Goal: Transaction & Acquisition: Purchase product/service

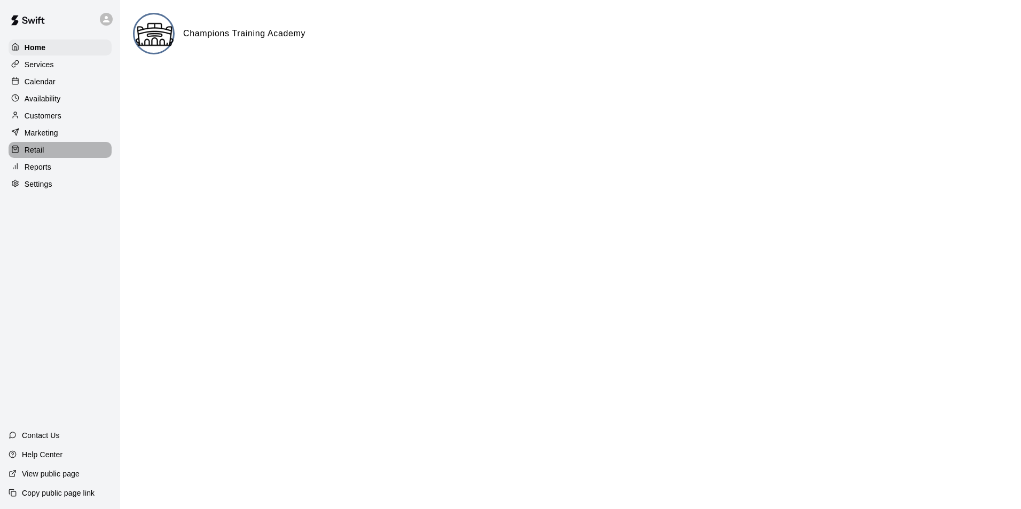
click at [38, 155] on p "Retail" at bounding box center [35, 150] width 20 height 11
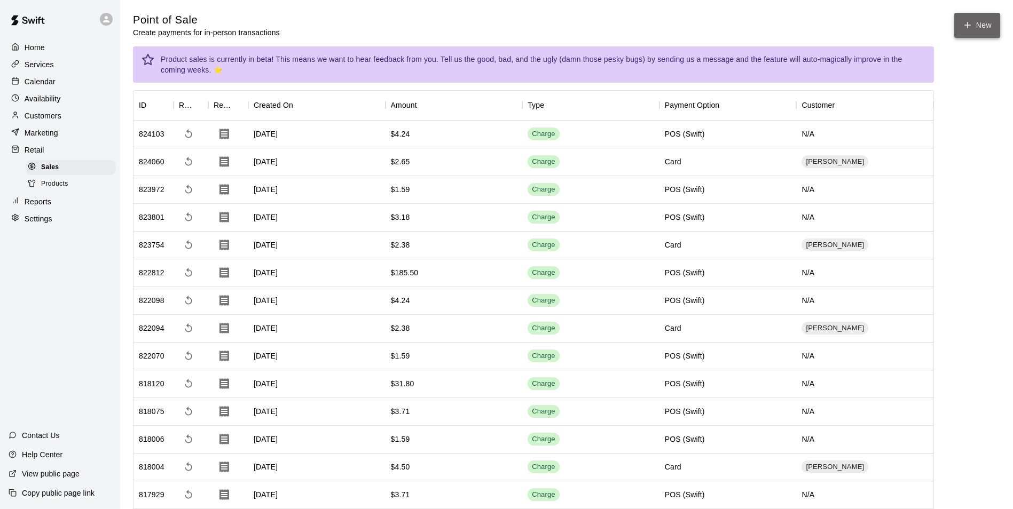
click at [980, 29] on button "New" at bounding box center [977, 25] width 46 height 25
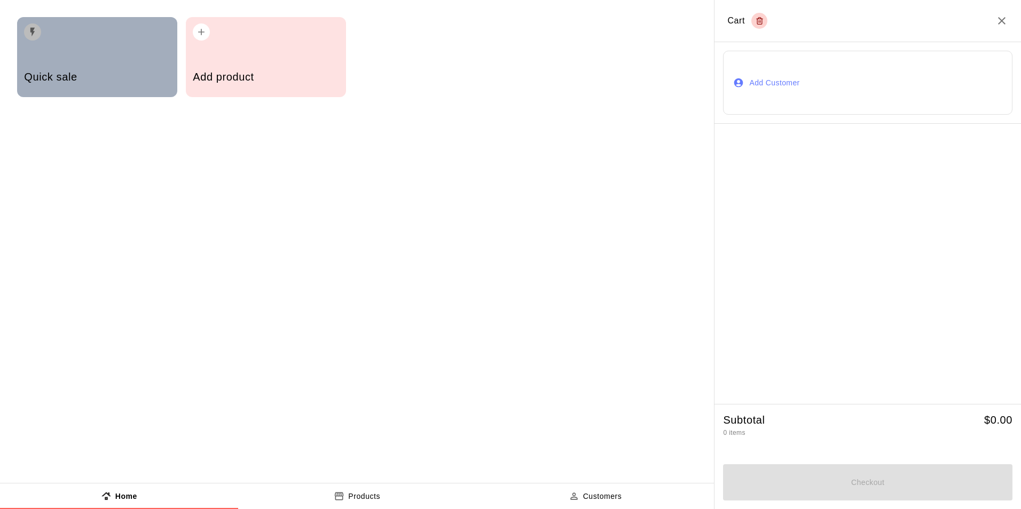
click at [42, 50] on div "Quick sale" at bounding box center [97, 57] width 160 height 80
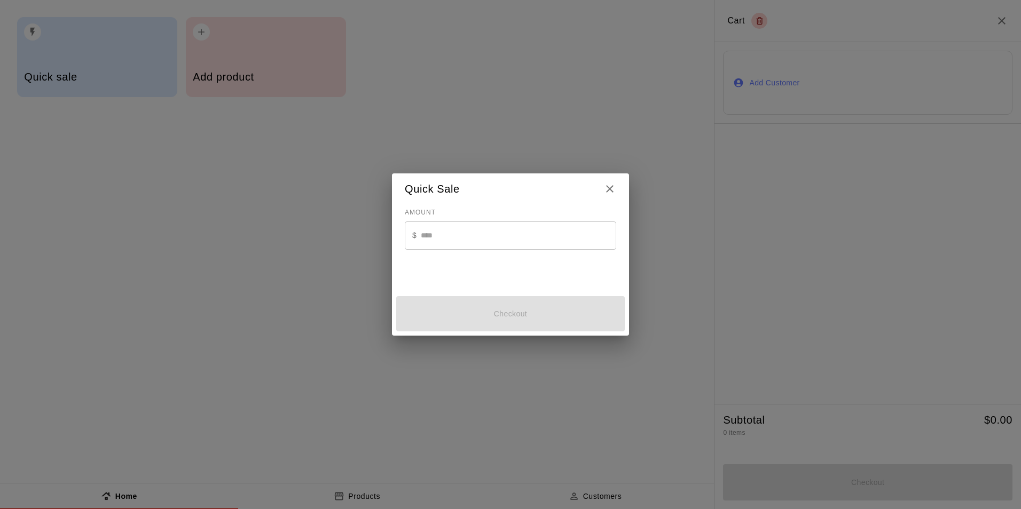
click at [476, 239] on input "text" at bounding box center [518, 236] width 195 height 28
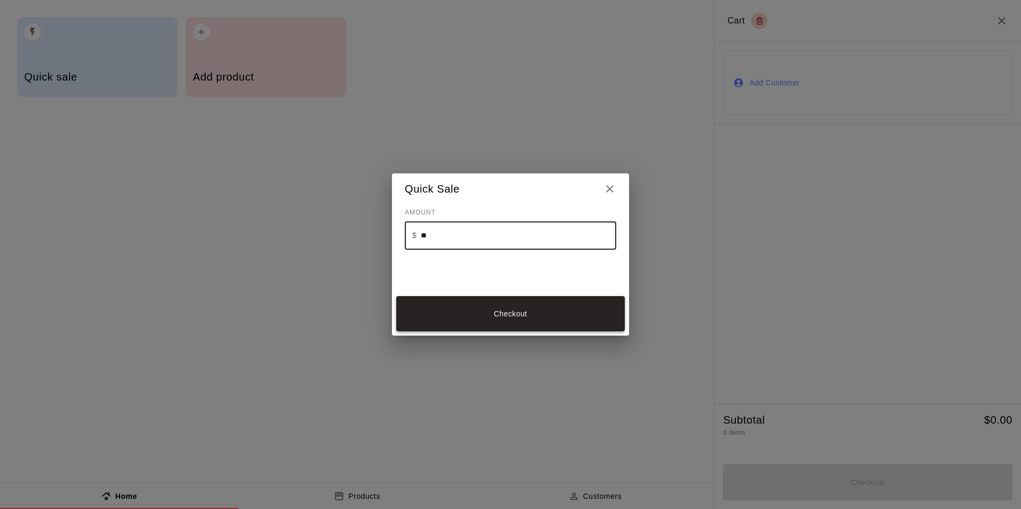
type input "**"
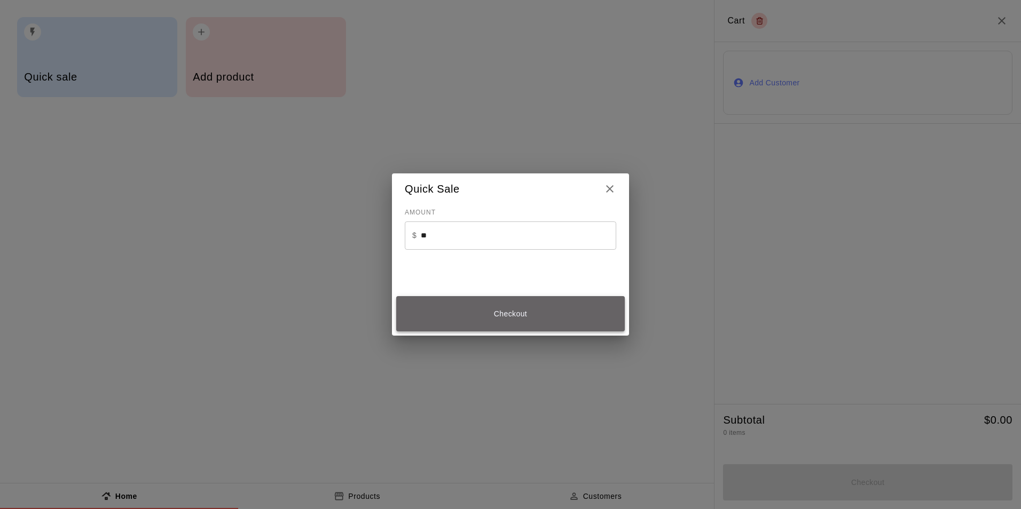
click at [528, 318] on button "Checkout" at bounding box center [510, 314] width 228 height 36
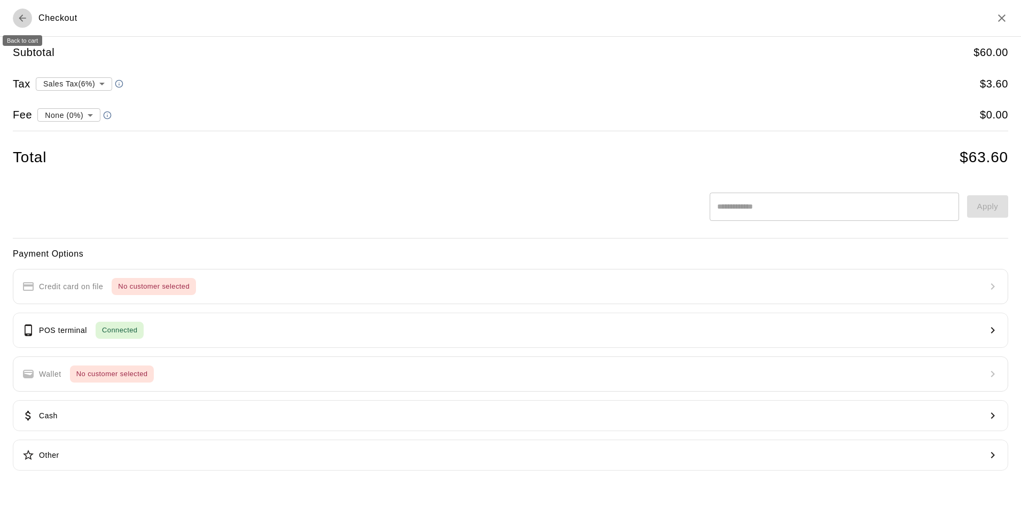
click at [21, 16] on icon "Back to cart" at bounding box center [22, 17] width 7 height 7
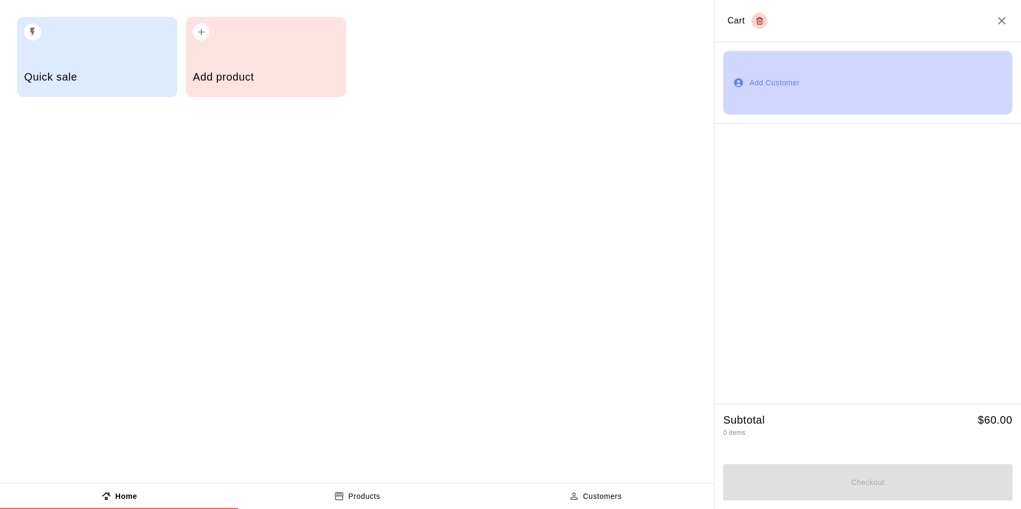
click at [808, 90] on button "Add Customer" at bounding box center [867, 83] width 289 height 64
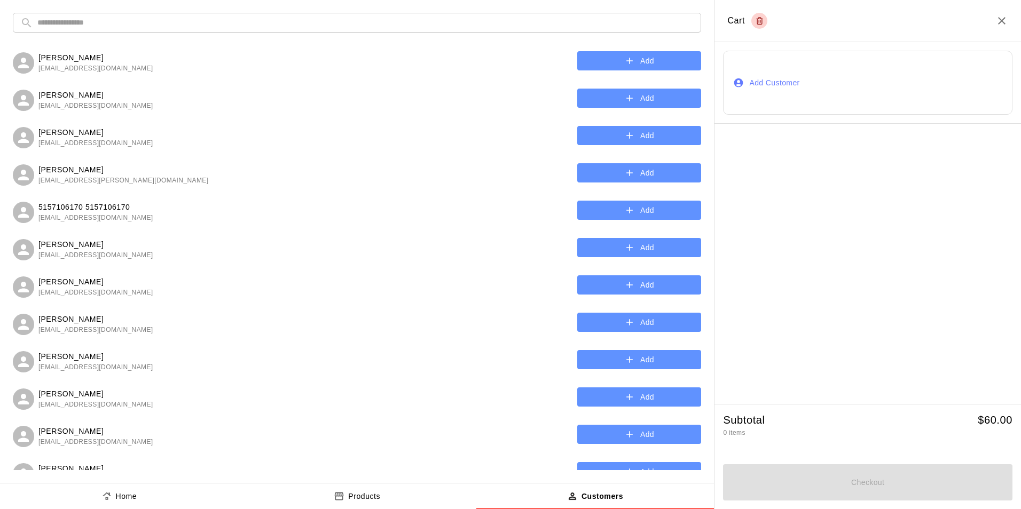
click at [317, 22] on input "text" at bounding box center [365, 23] width 656 height 20
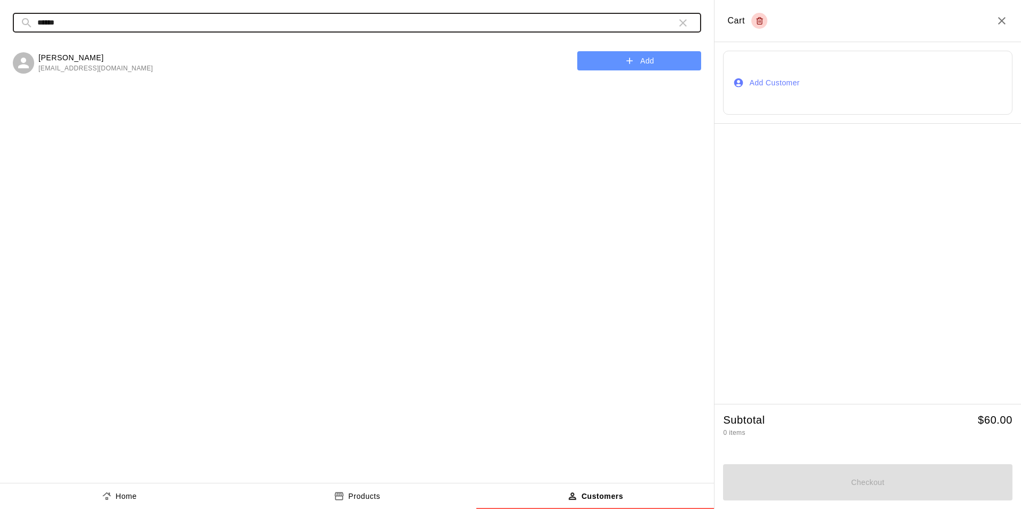
type input "******"
click at [655, 58] on button "Add" at bounding box center [639, 61] width 124 height 20
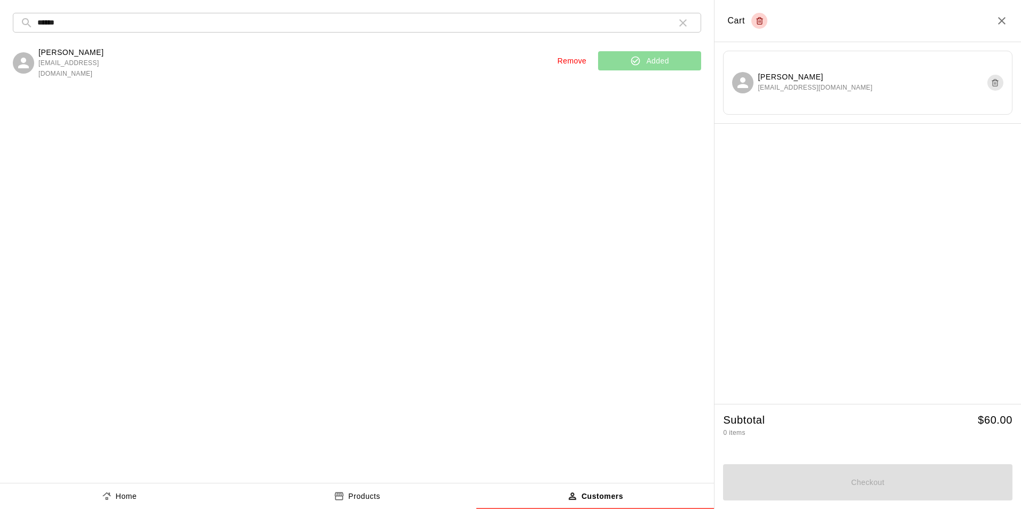
click at [708, 23] on div "​ ****** ​ [PERSON_NAME] [EMAIL_ADDRESS][DOMAIN_NAME] Remove Added" at bounding box center [357, 241] width 714 height 483
click at [735, 18] on div "Cart" at bounding box center [747, 21] width 40 height 16
click at [362, 501] on p "Products" at bounding box center [364, 496] width 32 height 11
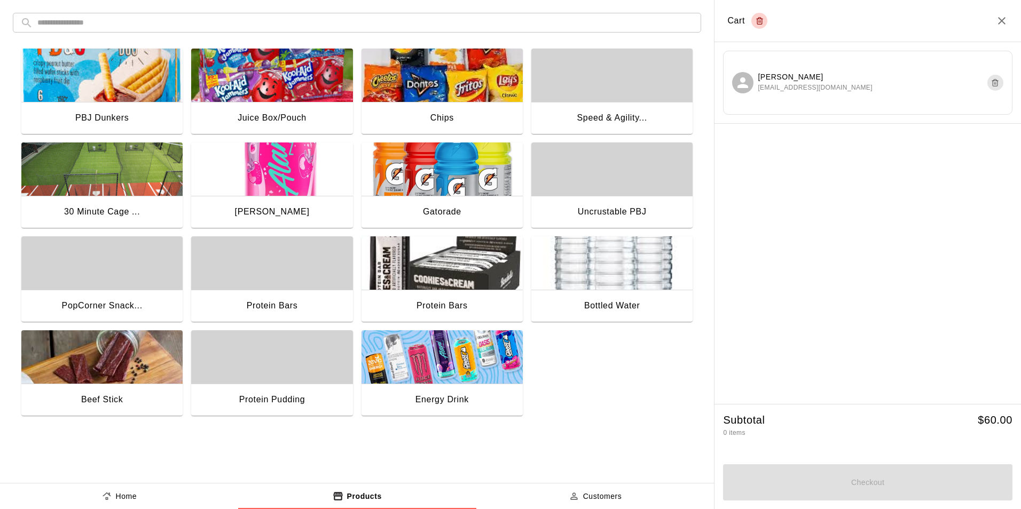
click at [125, 188] on img "button" at bounding box center [101, 169] width 161 height 53
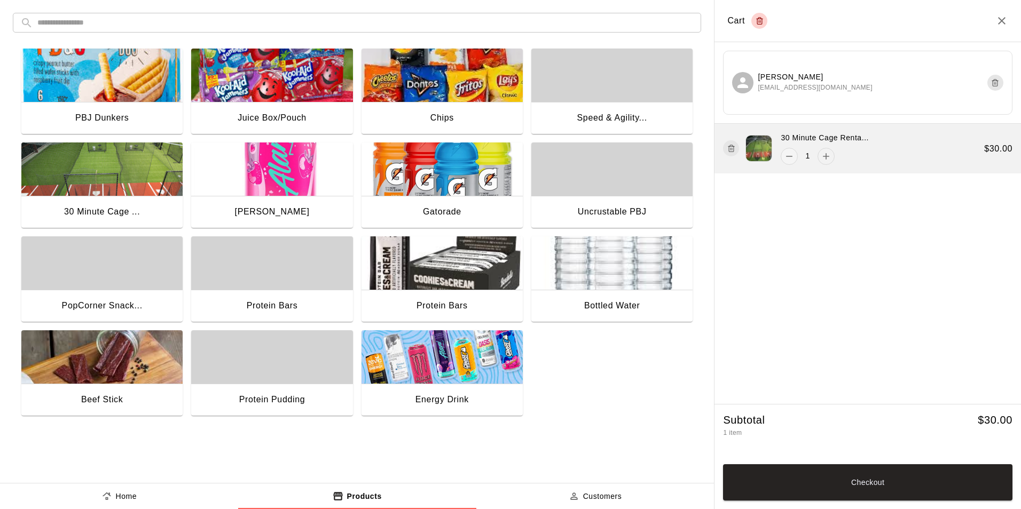
click at [830, 161] on icon "add" at bounding box center [825, 156] width 11 height 11
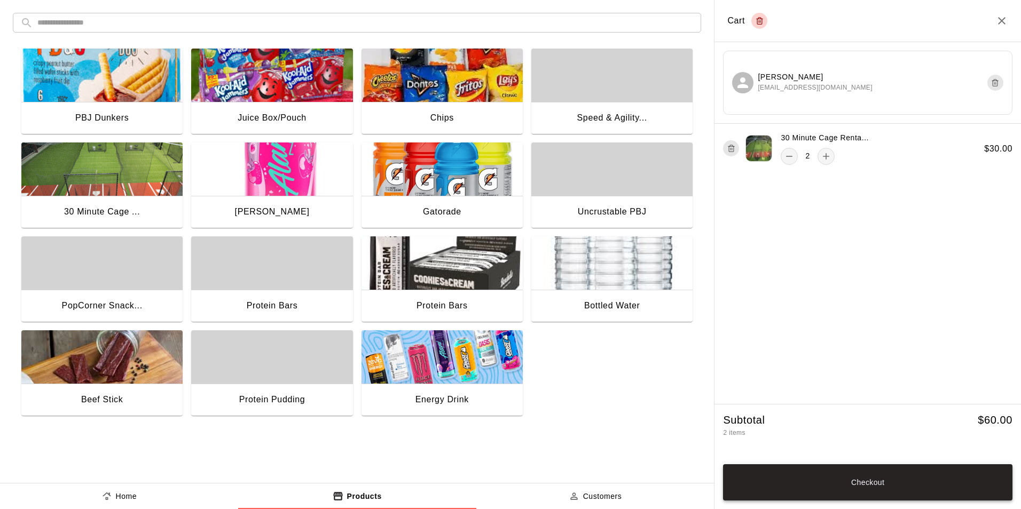
click at [865, 488] on button "Checkout" at bounding box center [867, 482] width 289 height 36
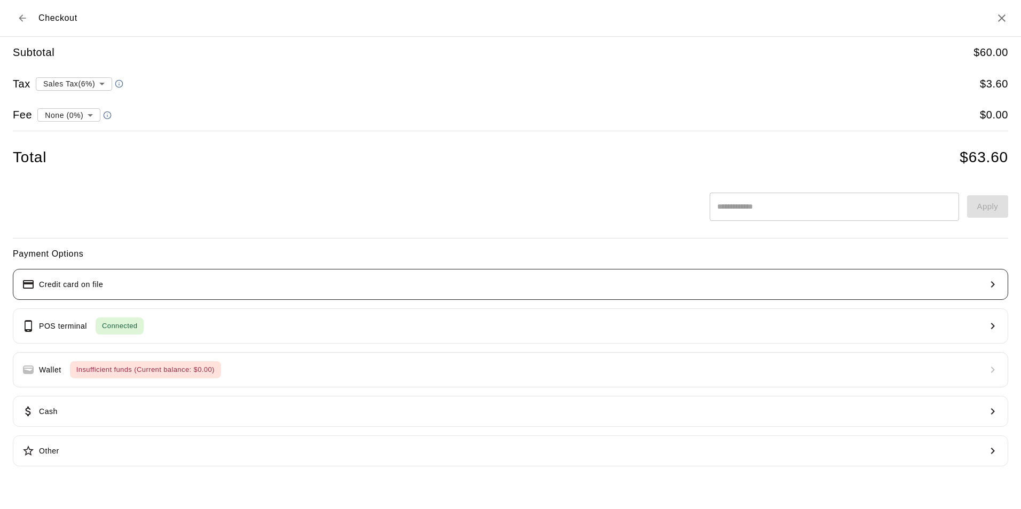
click at [103, 282] on p "Credit card on file" at bounding box center [71, 284] width 64 height 11
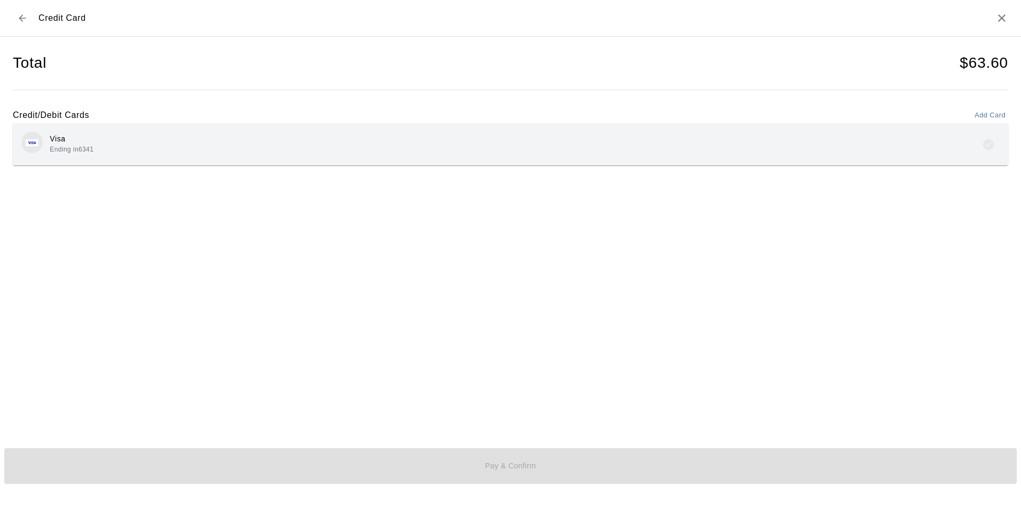
click at [98, 141] on div "Visa Ending in 6341" at bounding box center [510, 144] width 978 height 25
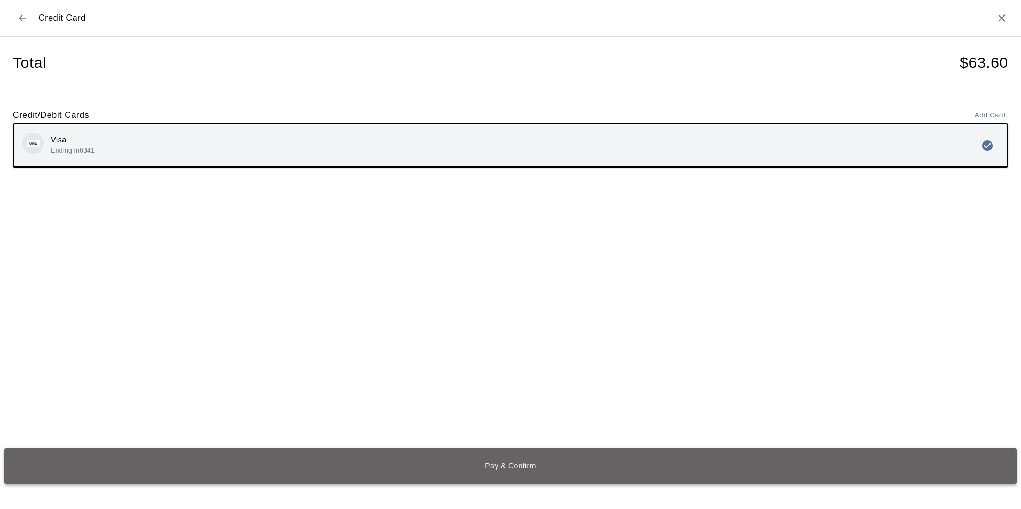
click at [513, 467] on button "Pay & Confirm" at bounding box center [510, 466] width 1012 height 36
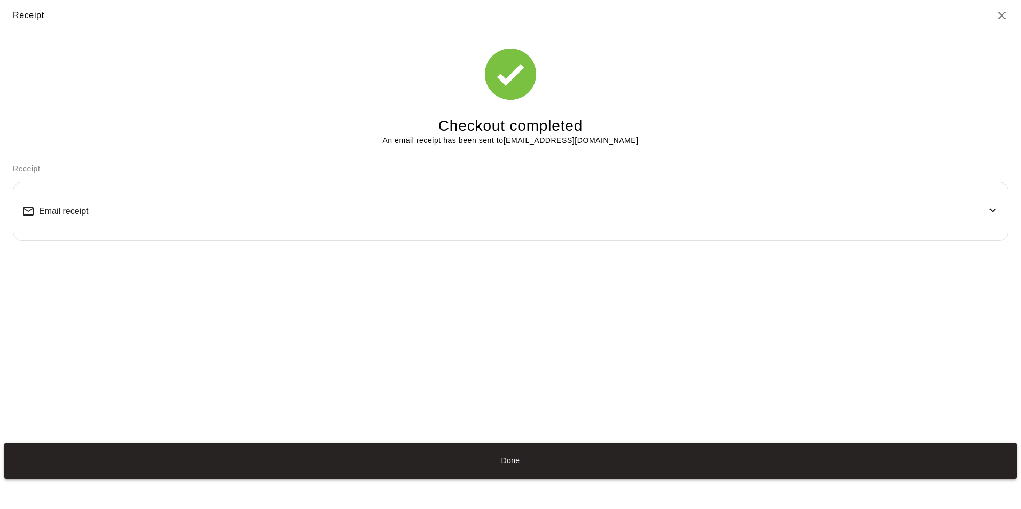
click at [523, 462] on button "Done" at bounding box center [510, 461] width 1012 height 36
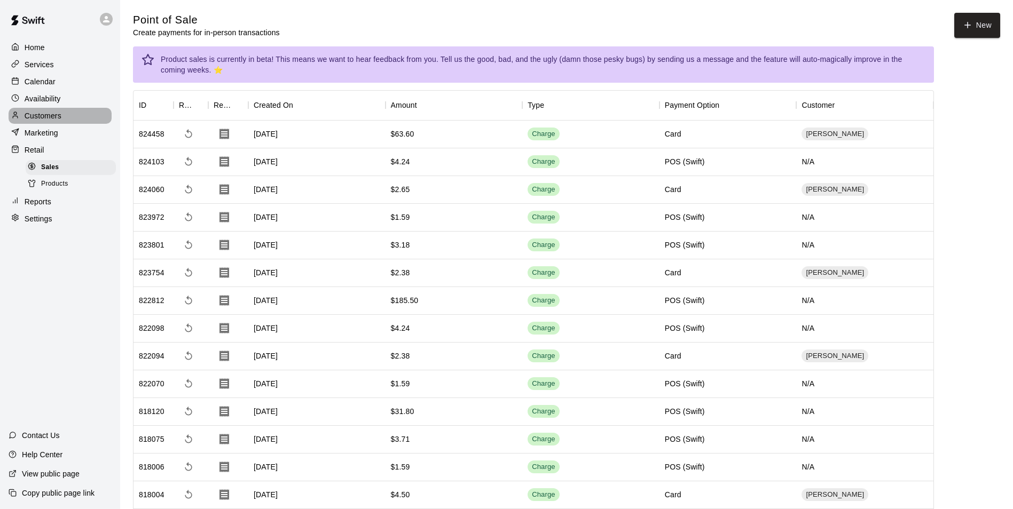
click at [35, 117] on p "Customers" at bounding box center [43, 116] width 37 height 11
